Goal: Task Accomplishment & Management: Use online tool/utility

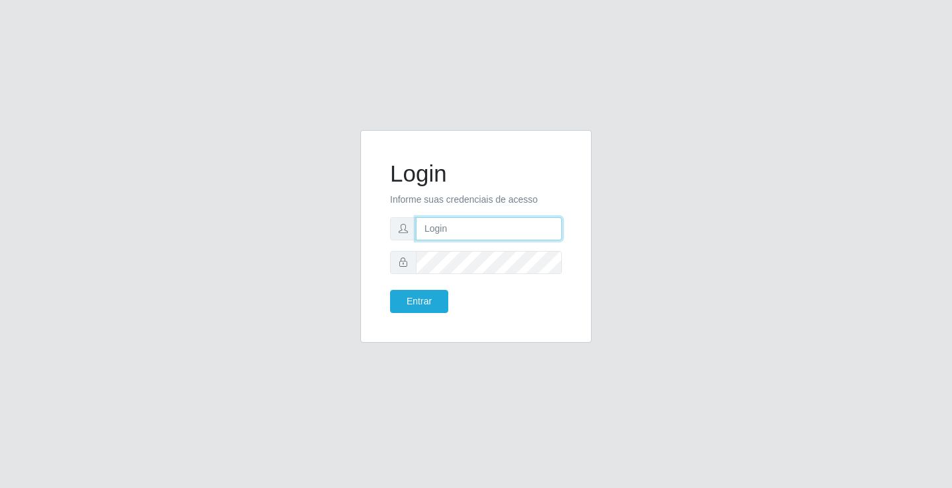
drag, startPoint x: 0, startPoint y: 0, endPoint x: 444, endPoint y: 231, distance: 499.9
click at [444, 231] on input "text" at bounding box center [489, 228] width 146 height 23
type input "zivaneide@ideal"
click at [485, 246] on form "Login Informe suas credenciais de acesso zivaneide@ideal Entrar" at bounding box center [476, 236] width 172 height 153
click at [390, 290] on button "Entrar" at bounding box center [419, 301] width 58 height 23
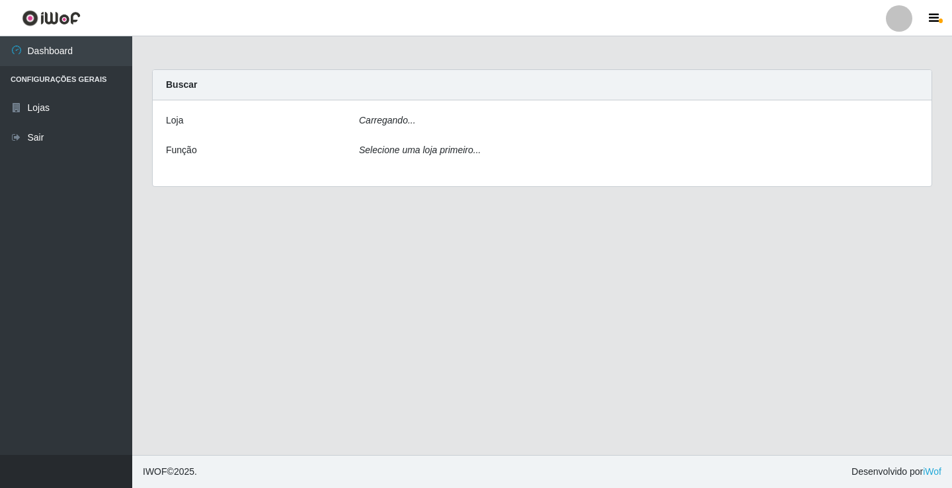
click at [424, 305] on main "Carregando... Buscar [PERSON_NAME]... Função Selecione uma loja primeiro..." at bounding box center [542, 245] width 820 height 419
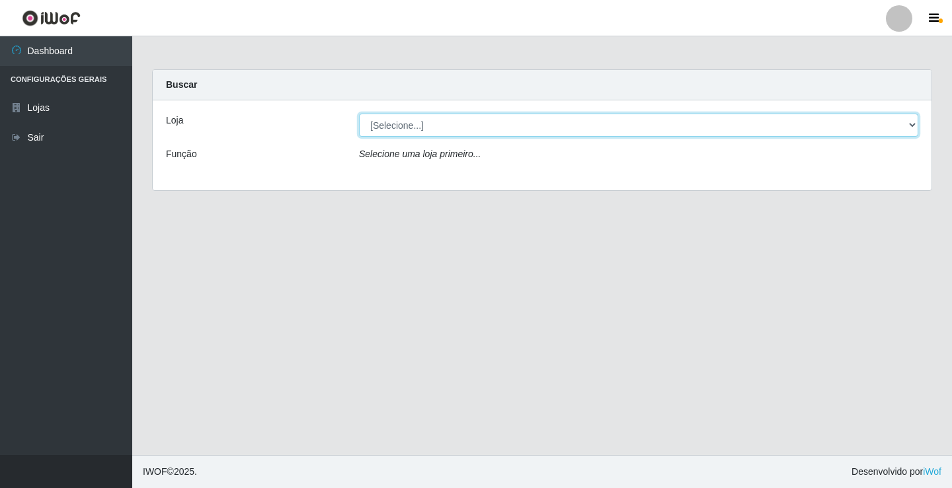
click at [908, 124] on select "[Selecione...] Ideal - Conceição" at bounding box center [638, 125] width 559 height 23
select select "231"
click at [359, 114] on select "[Selecione...] Ideal - Conceição" at bounding box center [638, 125] width 559 height 23
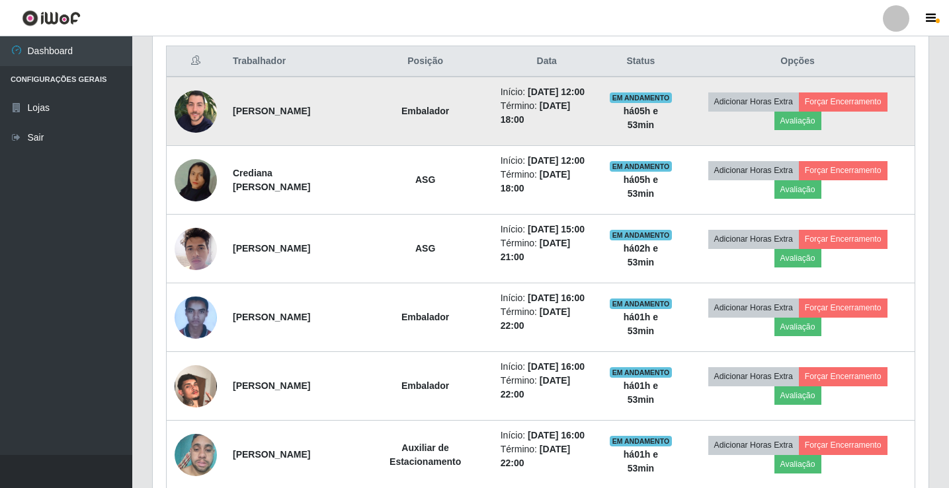
scroll to position [566, 0]
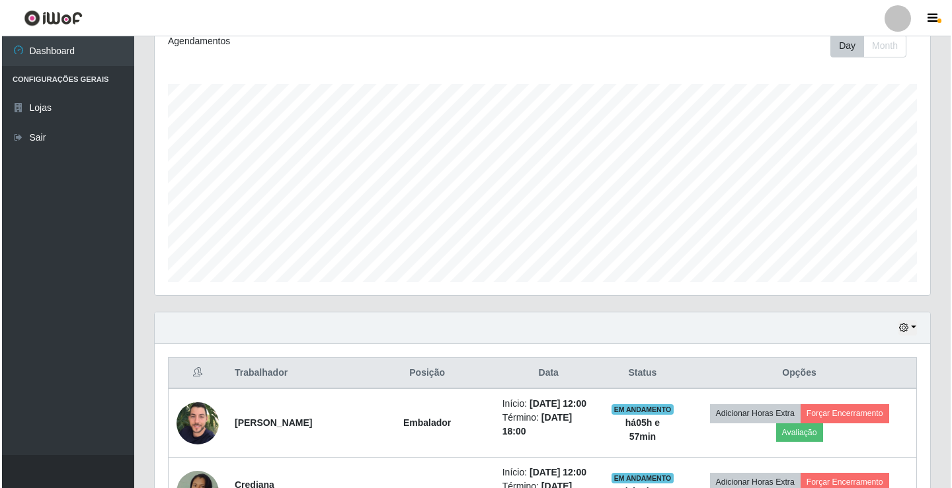
scroll to position [264, 0]
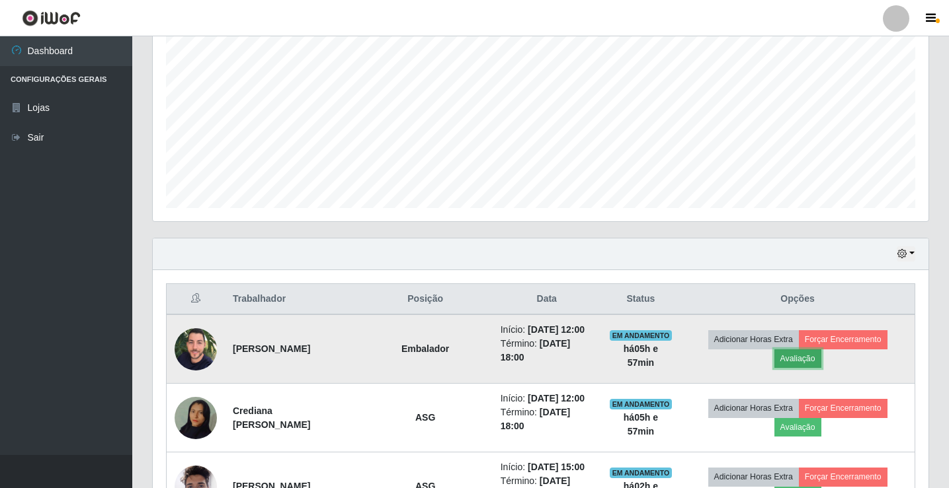
click at [802, 358] on button "Avaliação" at bounding box center [797, 359] width 47 height 19
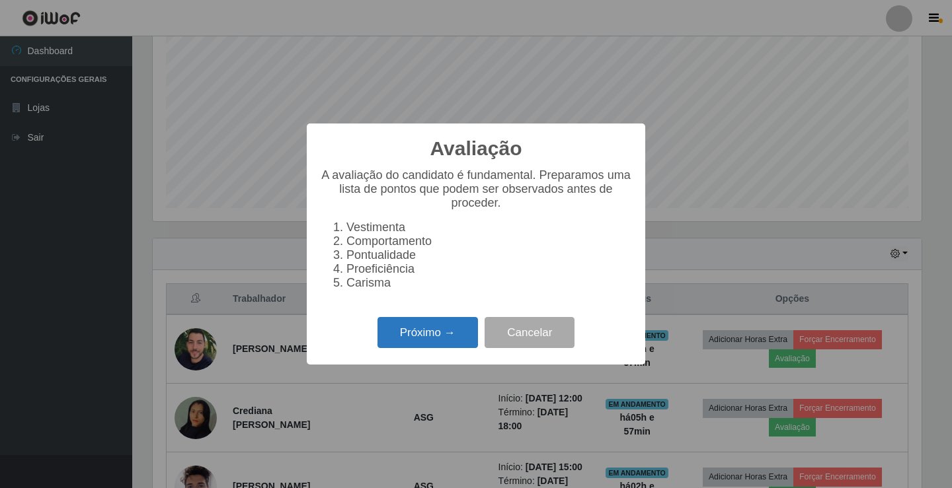
click at [436, 344] on button "Próximo →" at bounding box center [427, 332] width 100 height 31
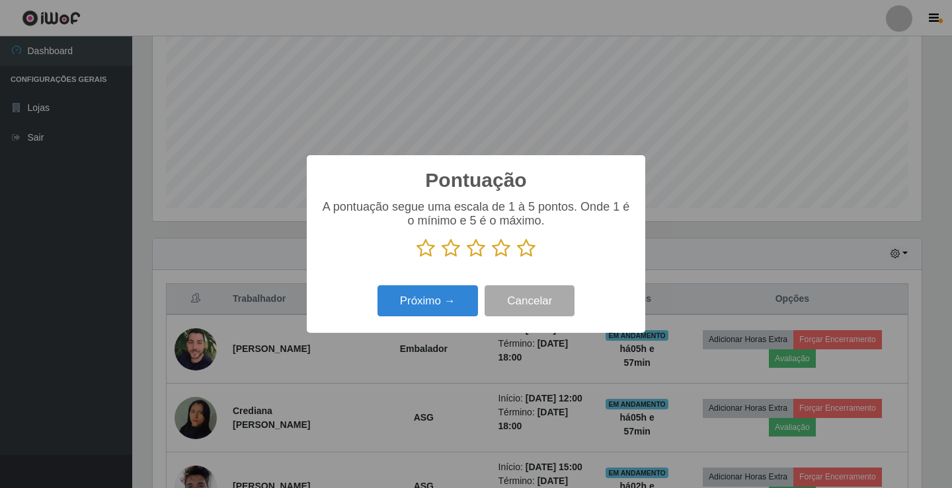
click at [451, 253] on icon at bounding box center [451, 249] width 19 height 20
click at [442, 258] on input "radio" at bounding box center [442, 258] width 0 height 0
click at [461, 304] on button "Próximo →" at bounding box center [427, 301] width 100 height 31
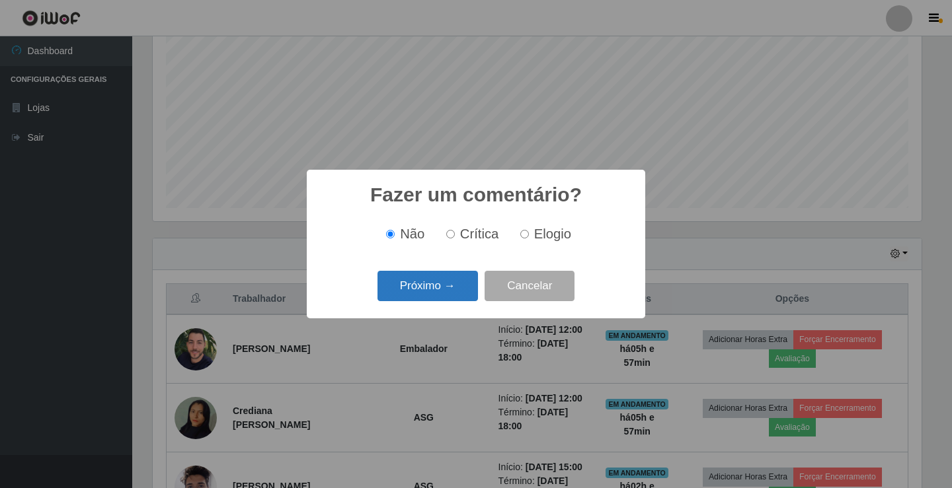
click at [449, 286] on button "Próximo →" at bounding box center [427, 286] width 100 height 31
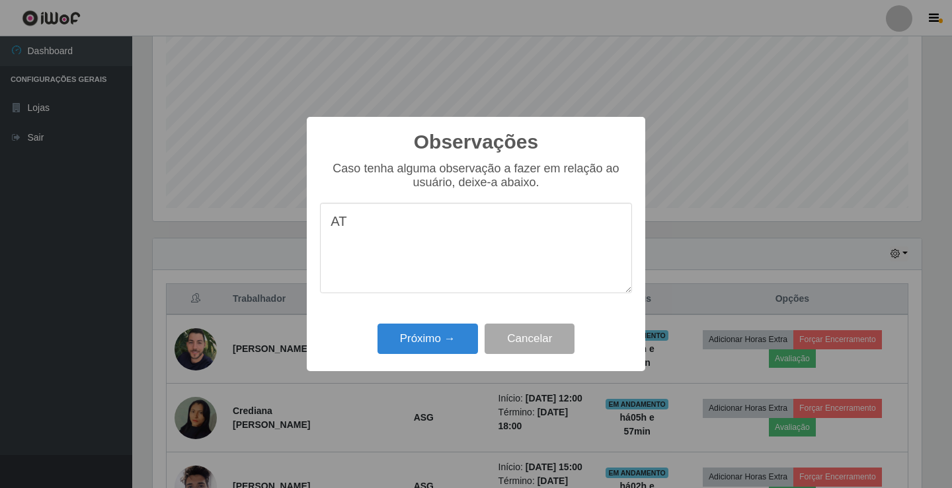
type textarea "A"
click at [465, 342] on button "Próximo →" at bounding box center [427, 339] width 100 height 31
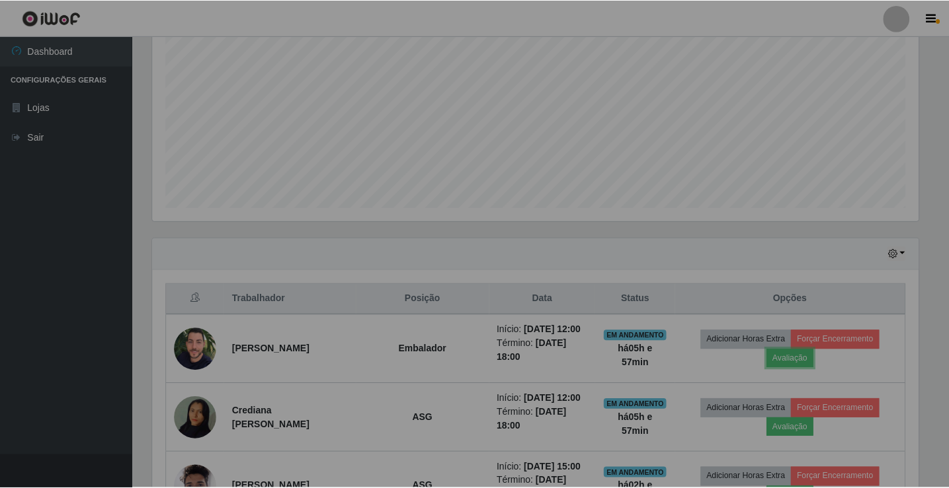
scroll to position [274, 775]
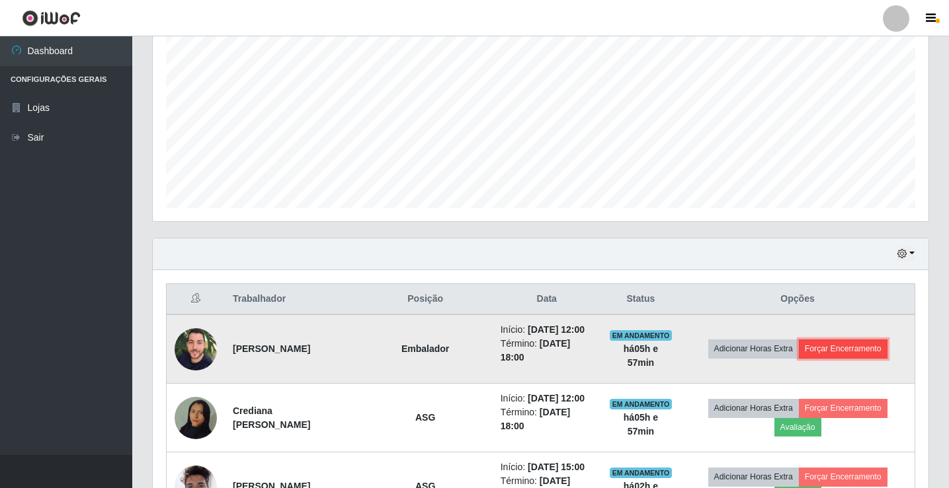
click at [832, 343] on button "Forçar Encerramento" at bounding box center [842, 349] width 89 height 19
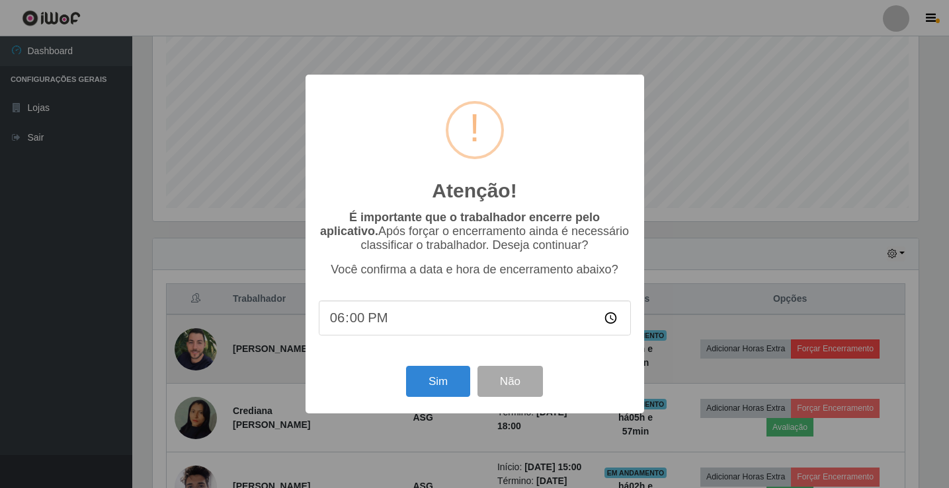
scroll to position [274, 769]
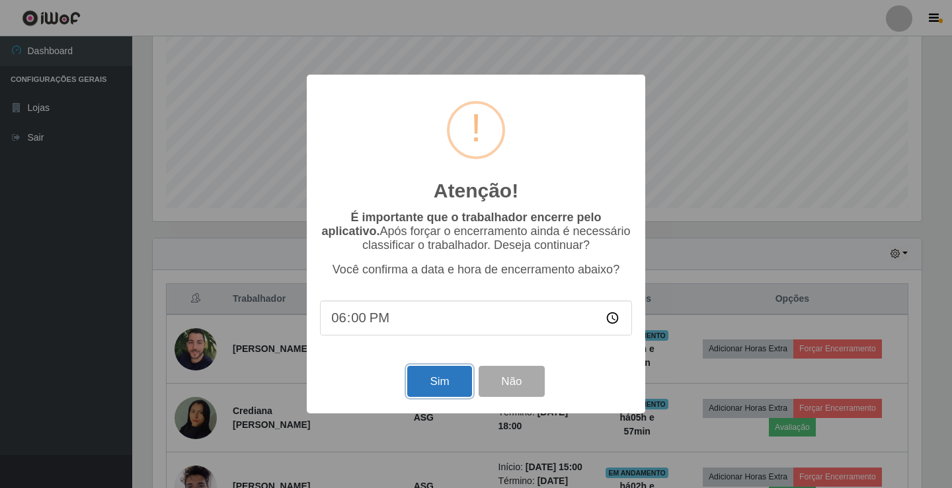
click at [449, 387] on button "Sim" at bounding box center [439, 381] width 64 height 31
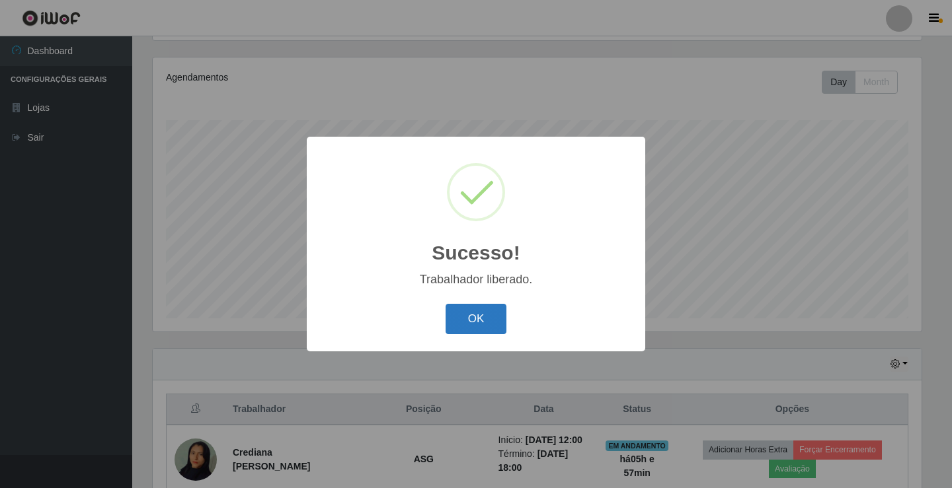
click at [477, 329] on button "OK" at bounding box center [476, 319] width 61 height 31
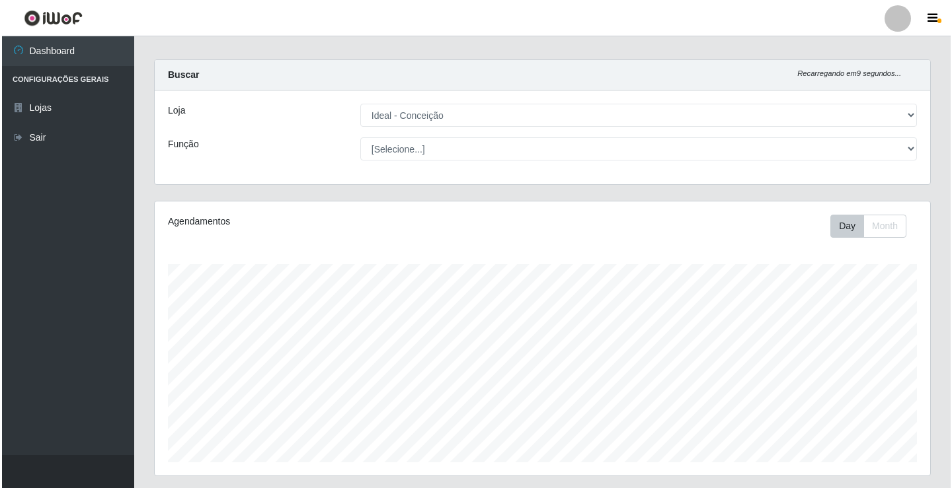
scroll to position [0, 0]
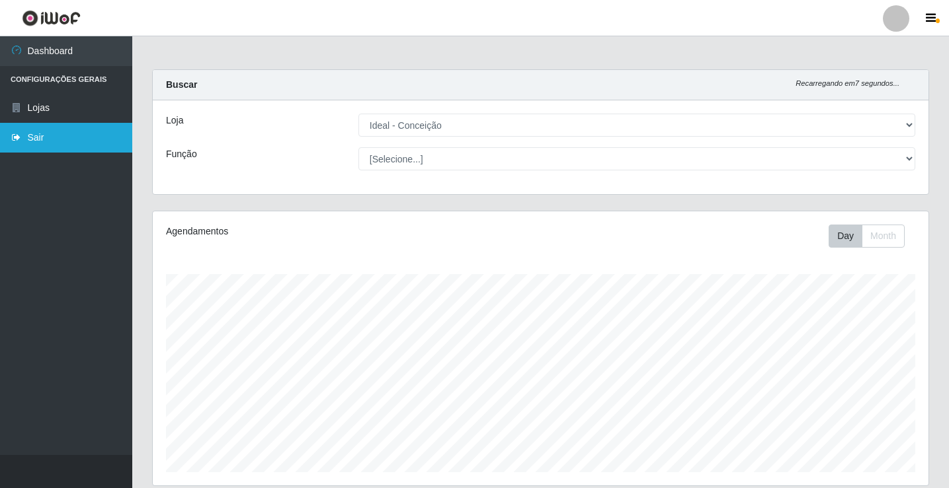
click at [38, 136] on link "Sair" at bounding box center [66, 138] width 132 height 30
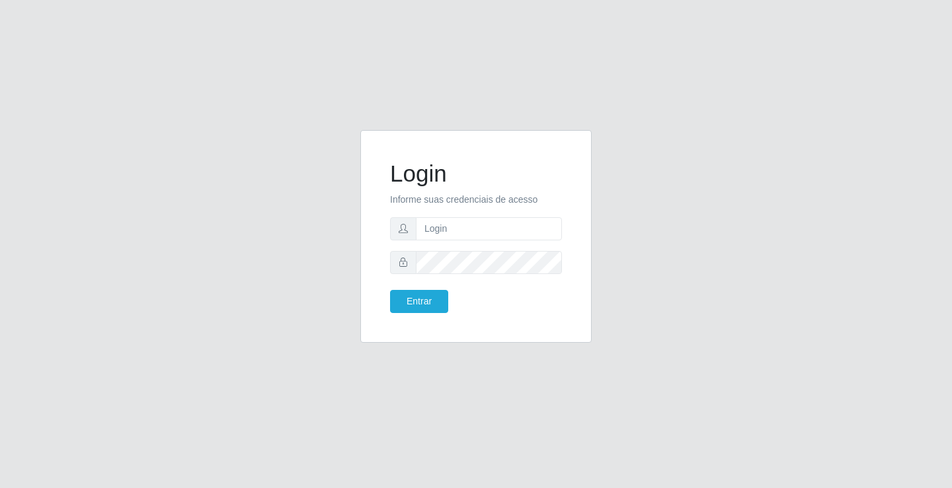
click at [366, 311] on div "Login Informe suas credenciais de acesso Entrar" at bounding box center [475, 236] width 231 height 213
click at [224, 147] on div "Login Informe suas credenciais de acesso Entrar" at bounding box center [476, 244] width 754 height 229
click at [477, 233] on input "text" at bounding box center [489, 228] width 146 height 23
type input "zivaneide@ideal"
click at [390, 290] on button "Entrar" at bounding box center [419, 301] width 58 height 23
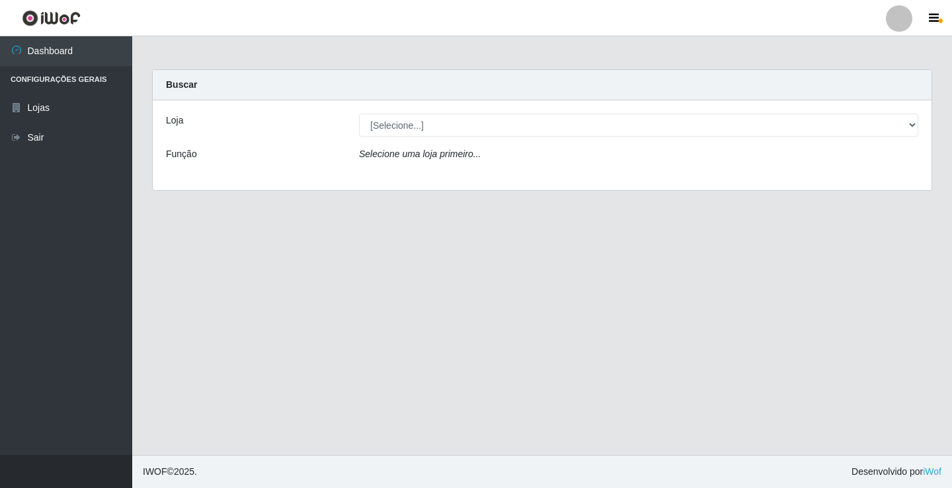
click at [41, 280] on ul "Dashboard Configurações Gerais Lojas Sair" at bounding box center [66, 245] width 132 height 419
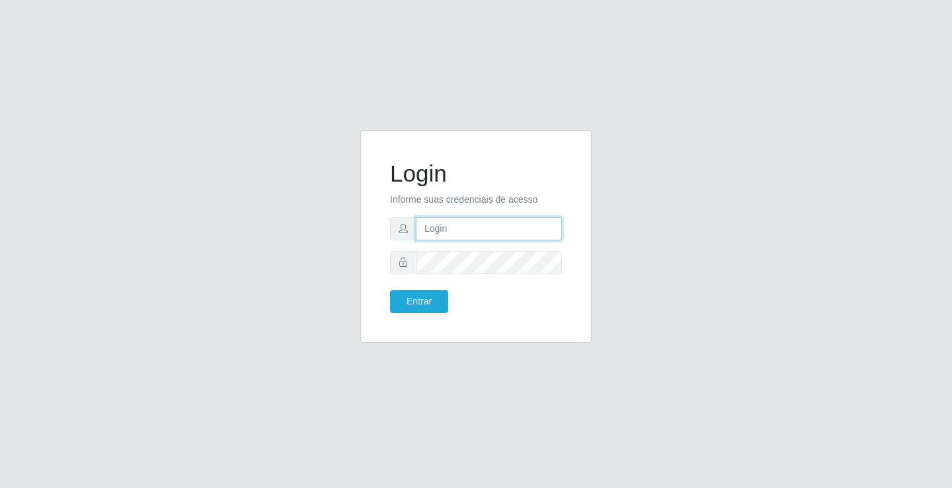
drag, startPoint x: 0, startPoint y: 0, endPoint x: 437, endPoint y: 221, distance: 489.8
click at [437, 221] on input "text" at bounding box center [489, 228] width 146 height 23
type input "ediane@ideal"
click at [390, 290] on button "Entrar" at bounding box center [419, 301] width 58 height 23
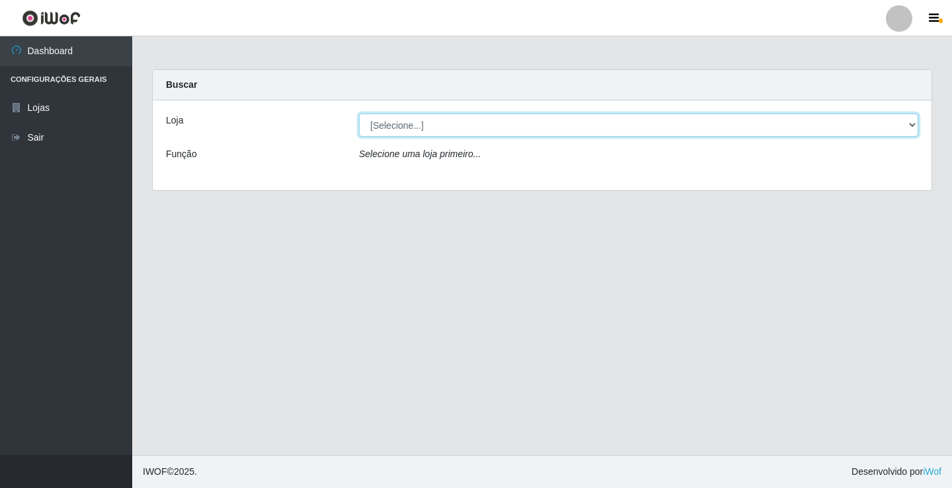
click at [376, 124] on select "[Selecione...] Ideal - Conceição" at bounding box center [638, 125] width 559 height 23
select select "231"
click at [359, 114] on select "[Selecione...] Ideal - Conceição" at bounding box center [638, 125] width 559 height 23
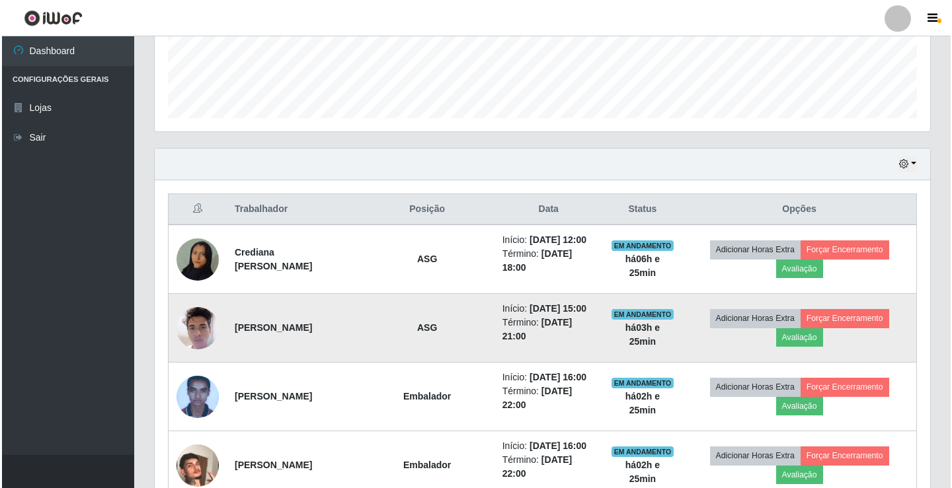
scroll to position [397, 0]
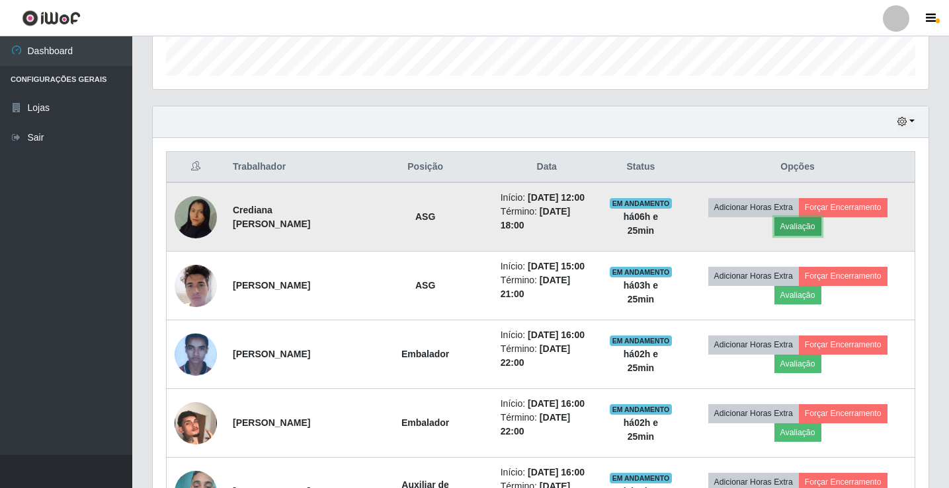
click at [815, 224] on button "Avaliação" at bounding box center [797, 226] width 47 height 19
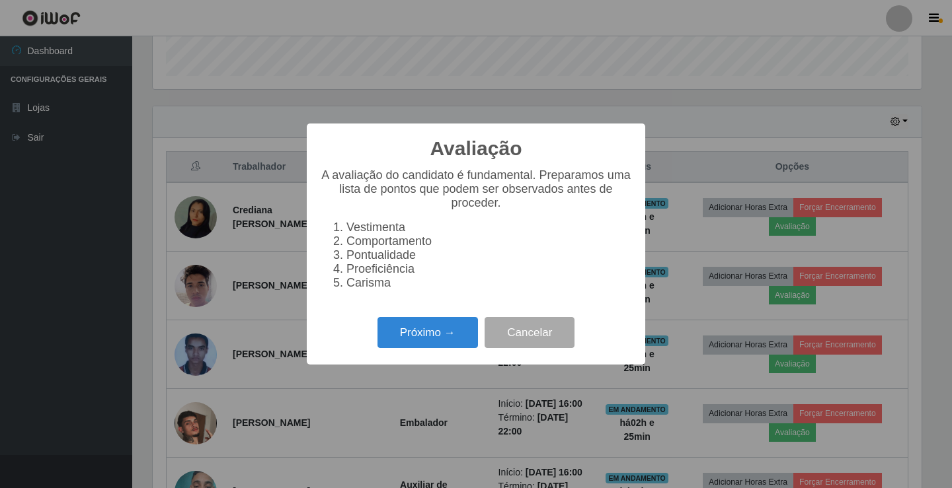
scroll to position [274, 769]
click at [391, 348] on button "Próximo →" at bounding box center [427, 332] width 100 height 31
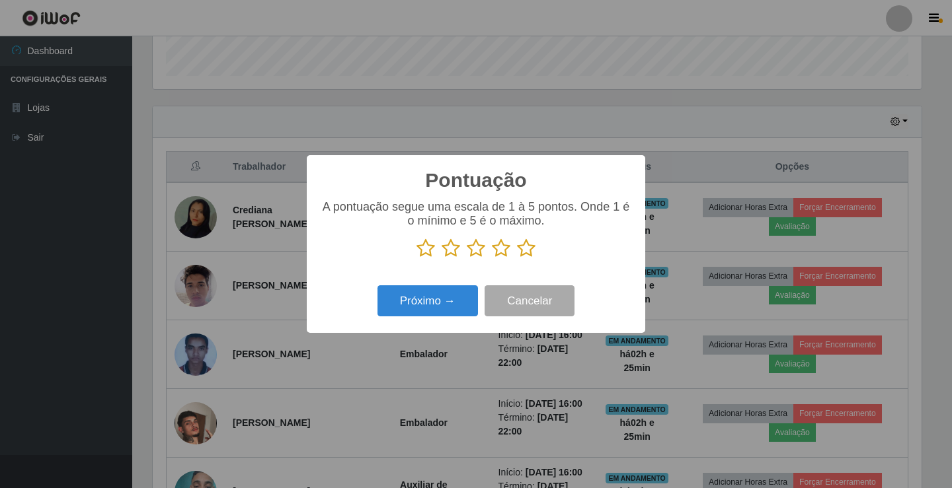
click at [518, 253] on icon at bounding box center [526, 249] width 19 height 20
click at [517, 258] on input "radio" at bounding box center [517, 258] width 0 height 0
click at [466, 293] on button "Próximo →" at bounding box center [427, 301] width 100 height 31
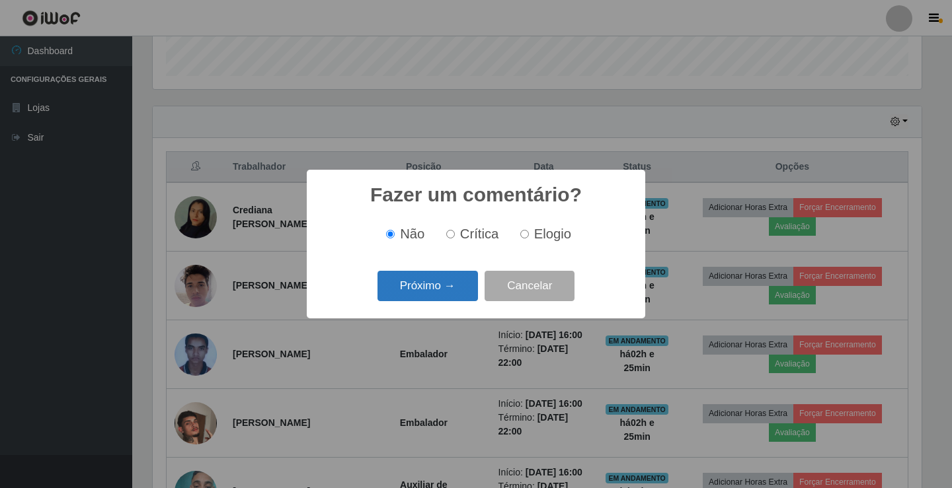
click at [458, 296] on button "Próximo →" at bounding box center [427, 286] width 100 height 31
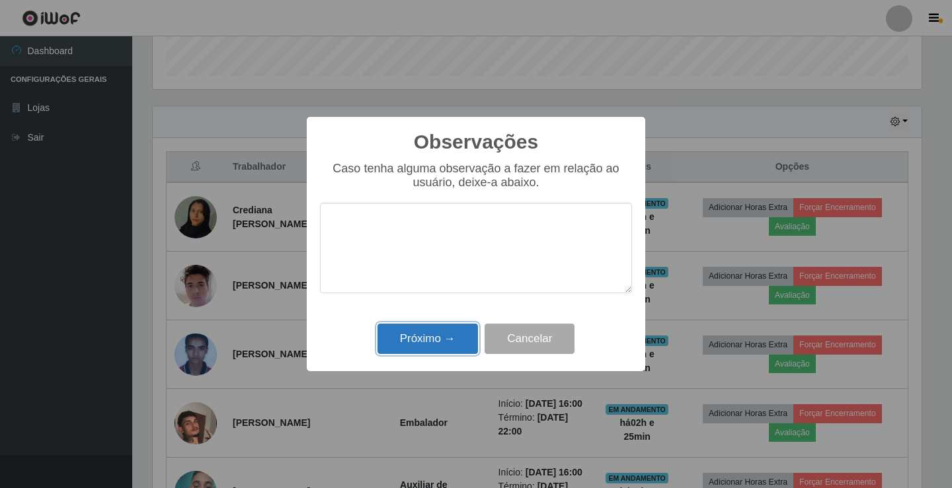
click at [431, 340] on button "Próximo →" at bounding box center [427, 339] width 100 height 31
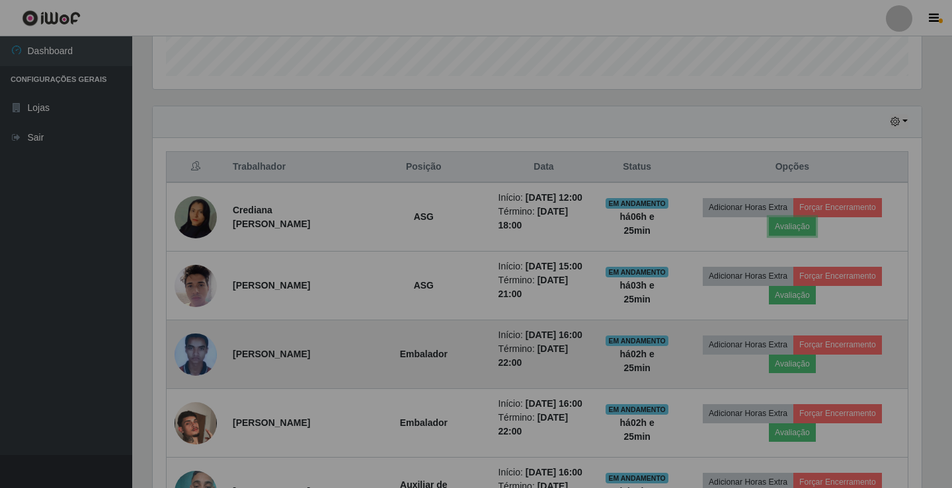
scroll to position [274, 775]
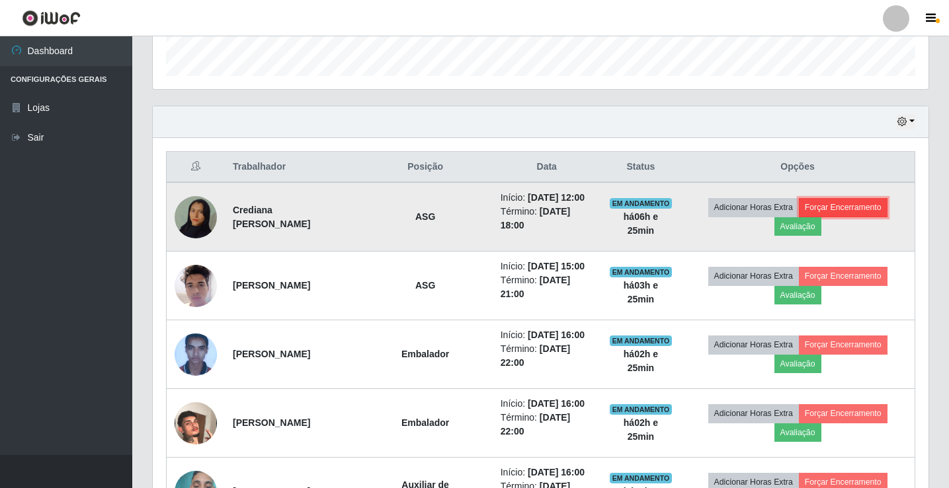
click at [869, 206] on button "Forçar Encerramento" at bounding box center [842, 207] width 89 height 19
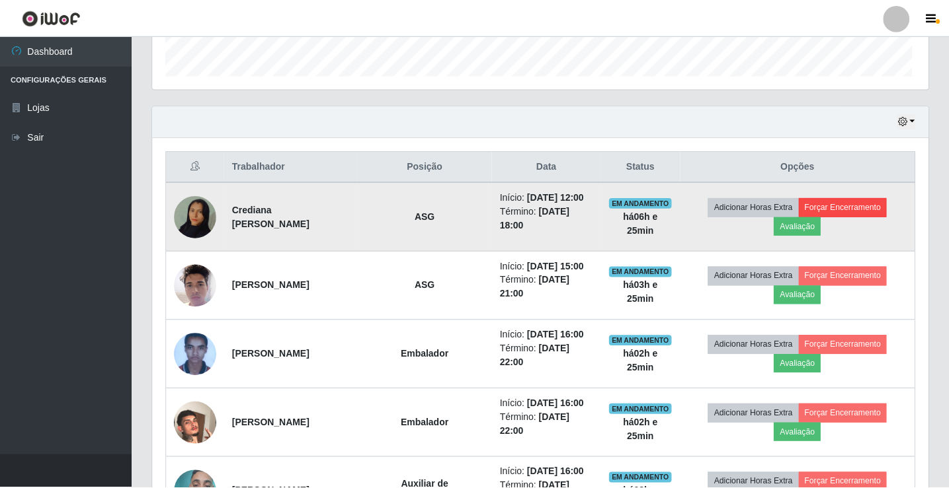
scroll to position [274, 769]
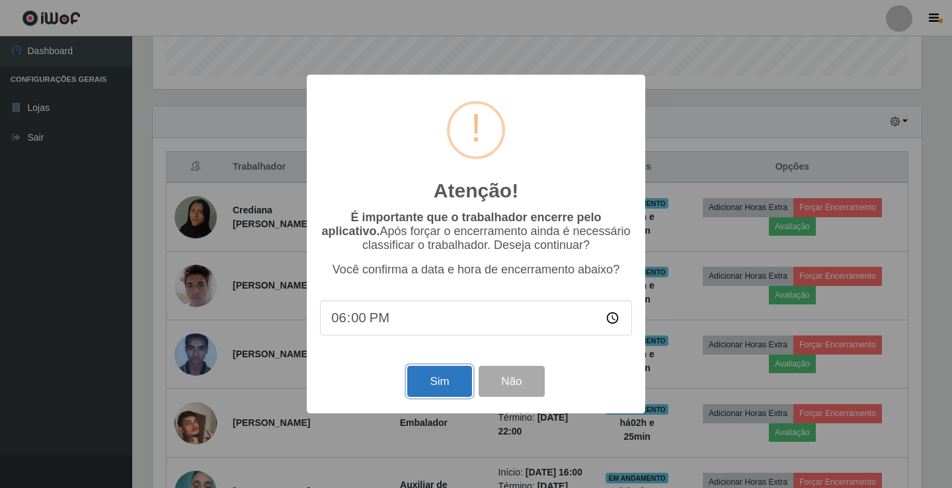
click at [448, 373] on button "Sim" at bounding box center [439, 381] width 64 height 31
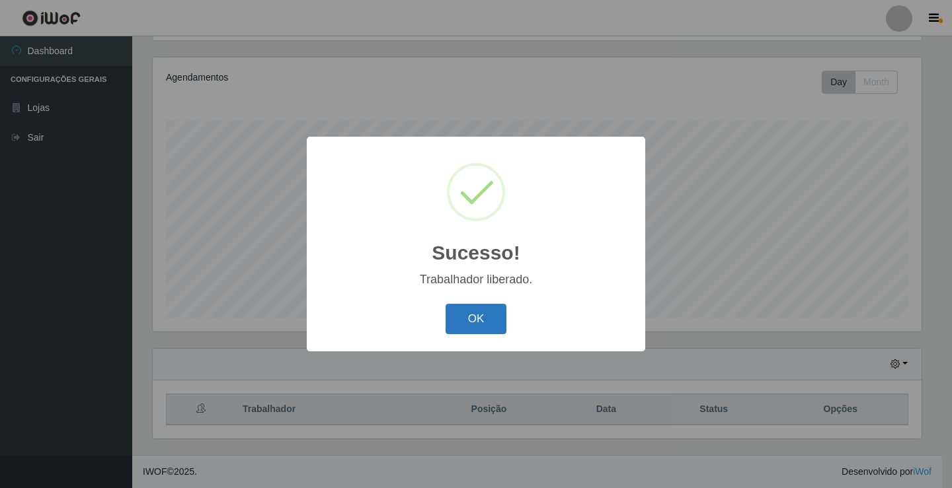
click at [485, 315] on button "OK" at bounding box center [476, 319] width 61 height 31
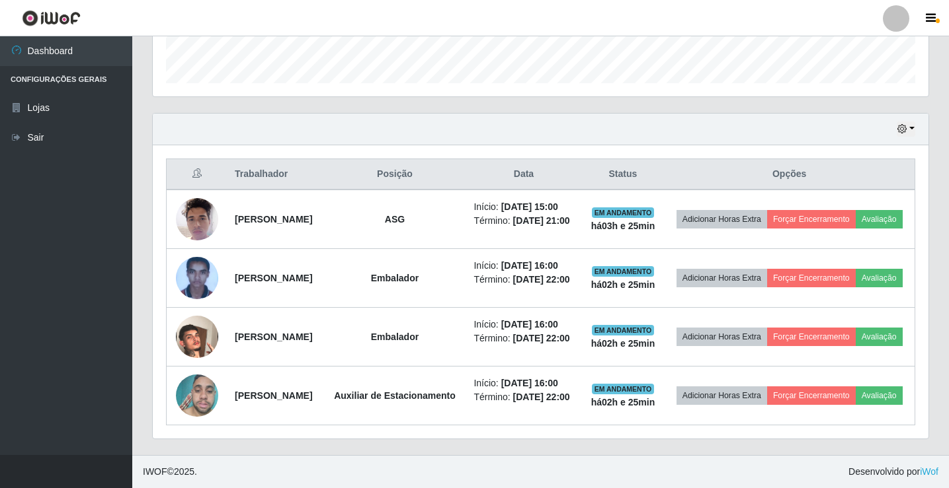
scroll to position [429, 0]
click at [40, 126] on link "Sair" at bounding box center [66, 138] width 132 height 30
